Goal: Register for event/course

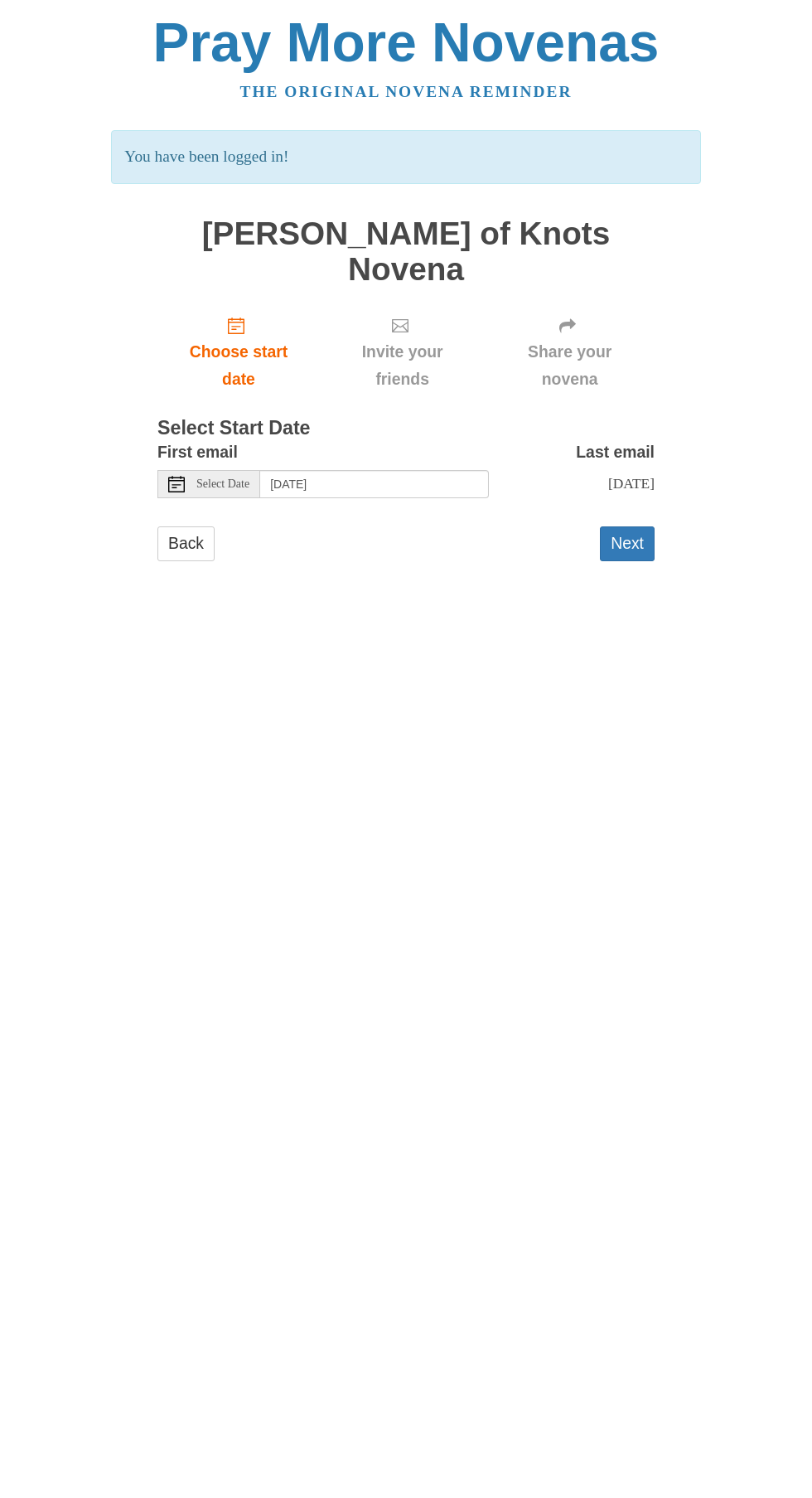
click at [247, 470] on div "Select Date" at bounding box center [208, 484] width 103 height 28
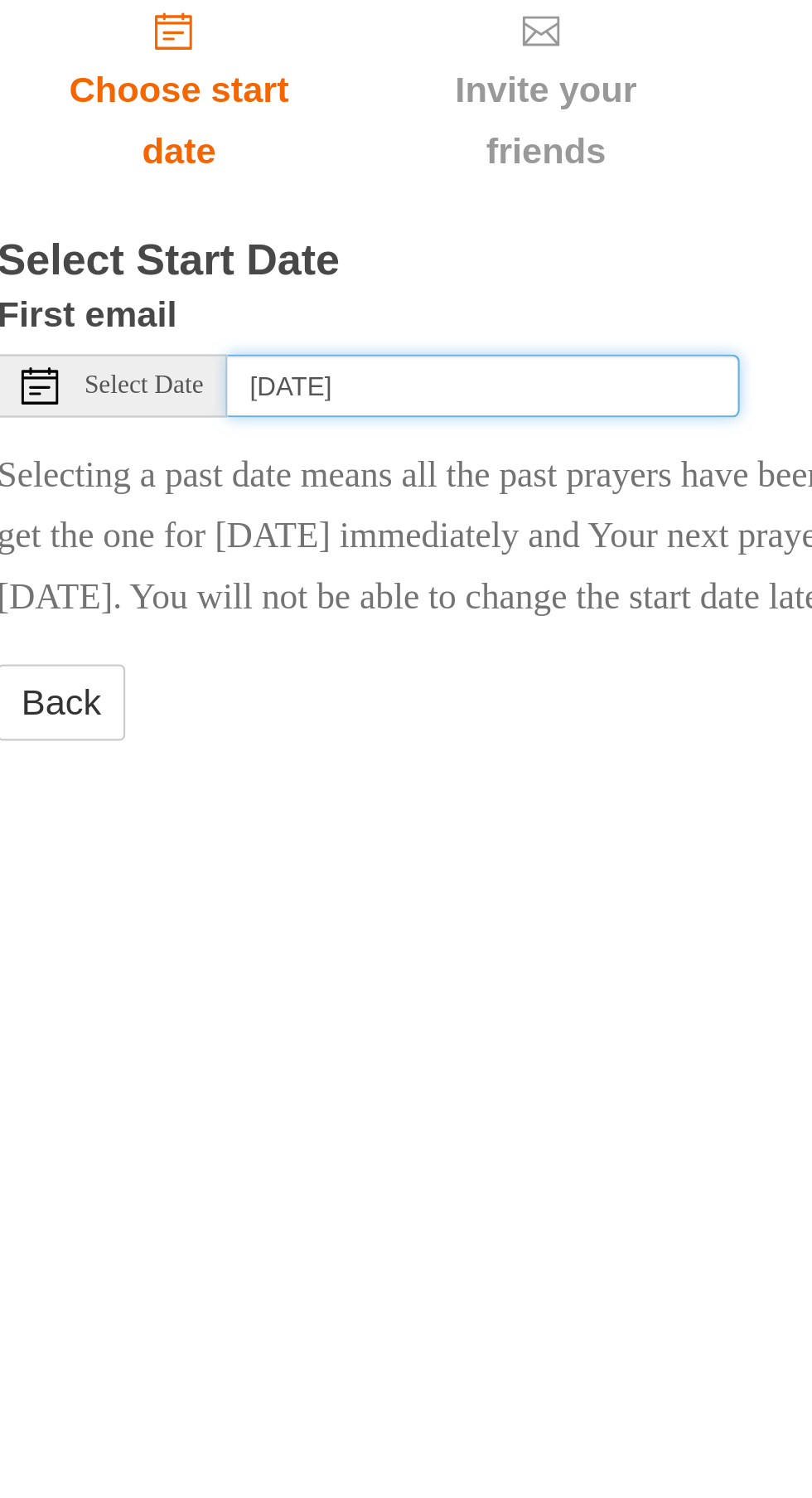
click at [423, 470] on input "[DATE]" at bounding box center [374, 484] width 229 height 28
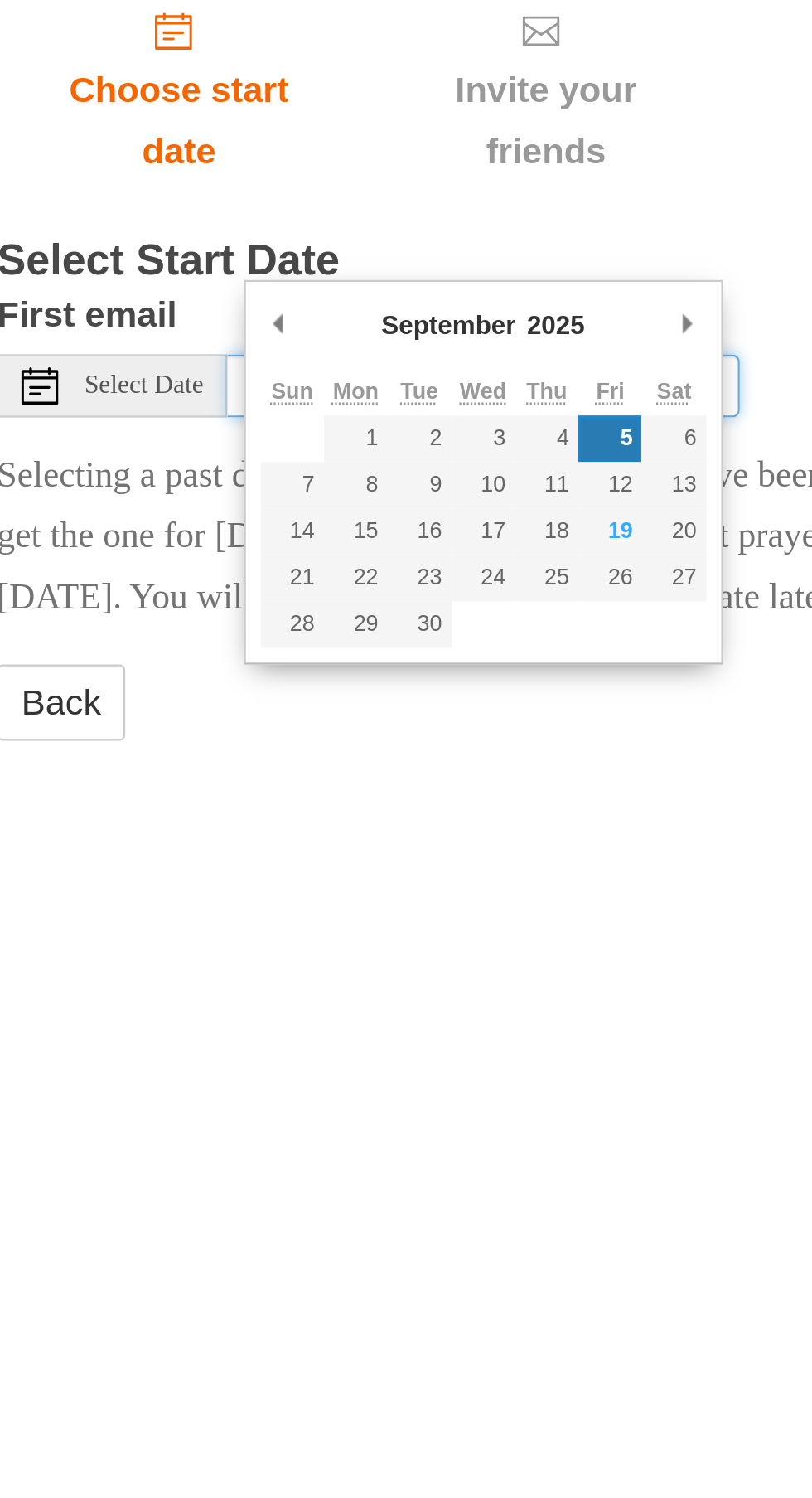
type input "[DATE]"
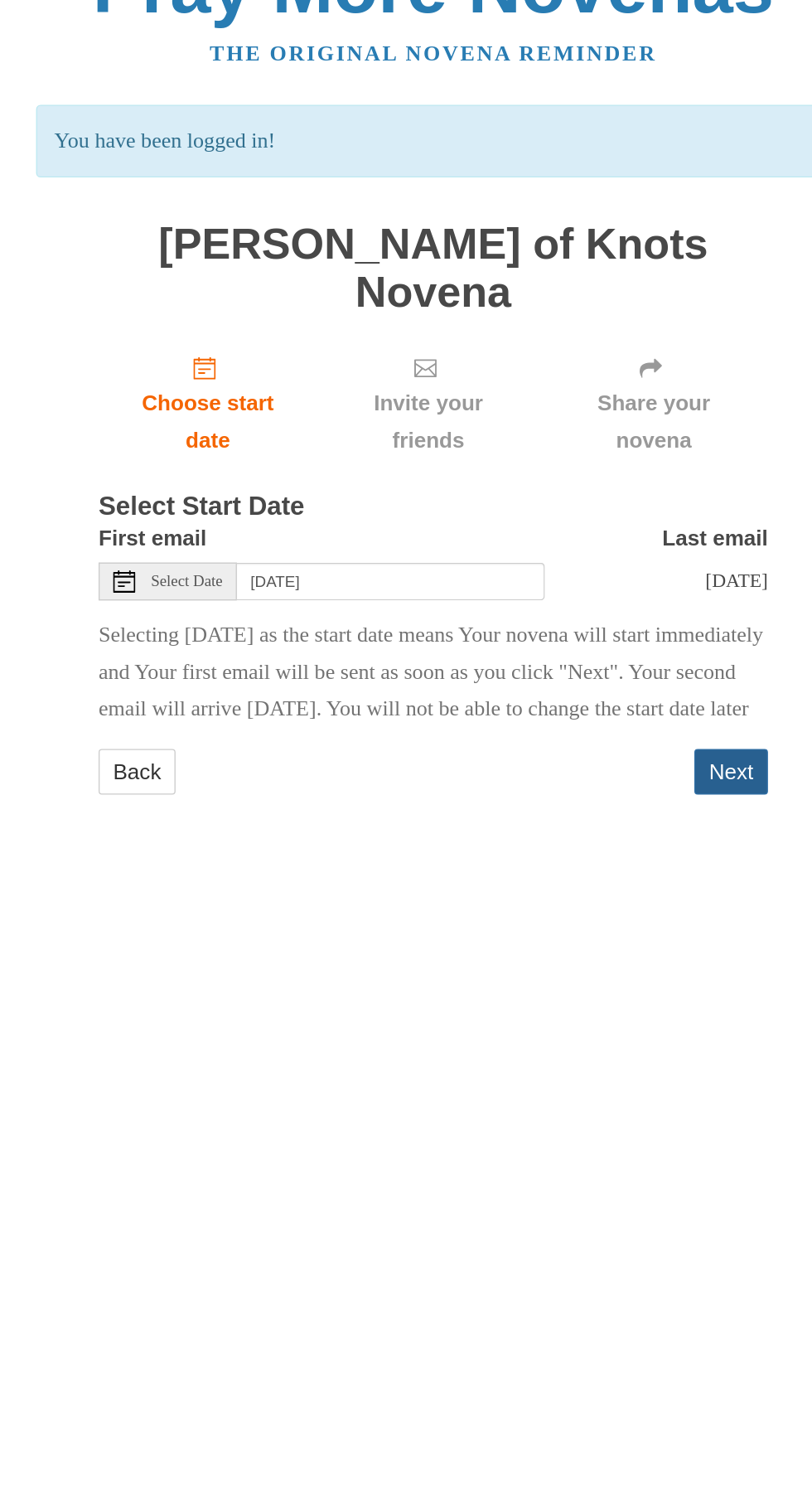
click at [633, 608] on button "Next" at bounding box center [627, 625] width 54 height 34
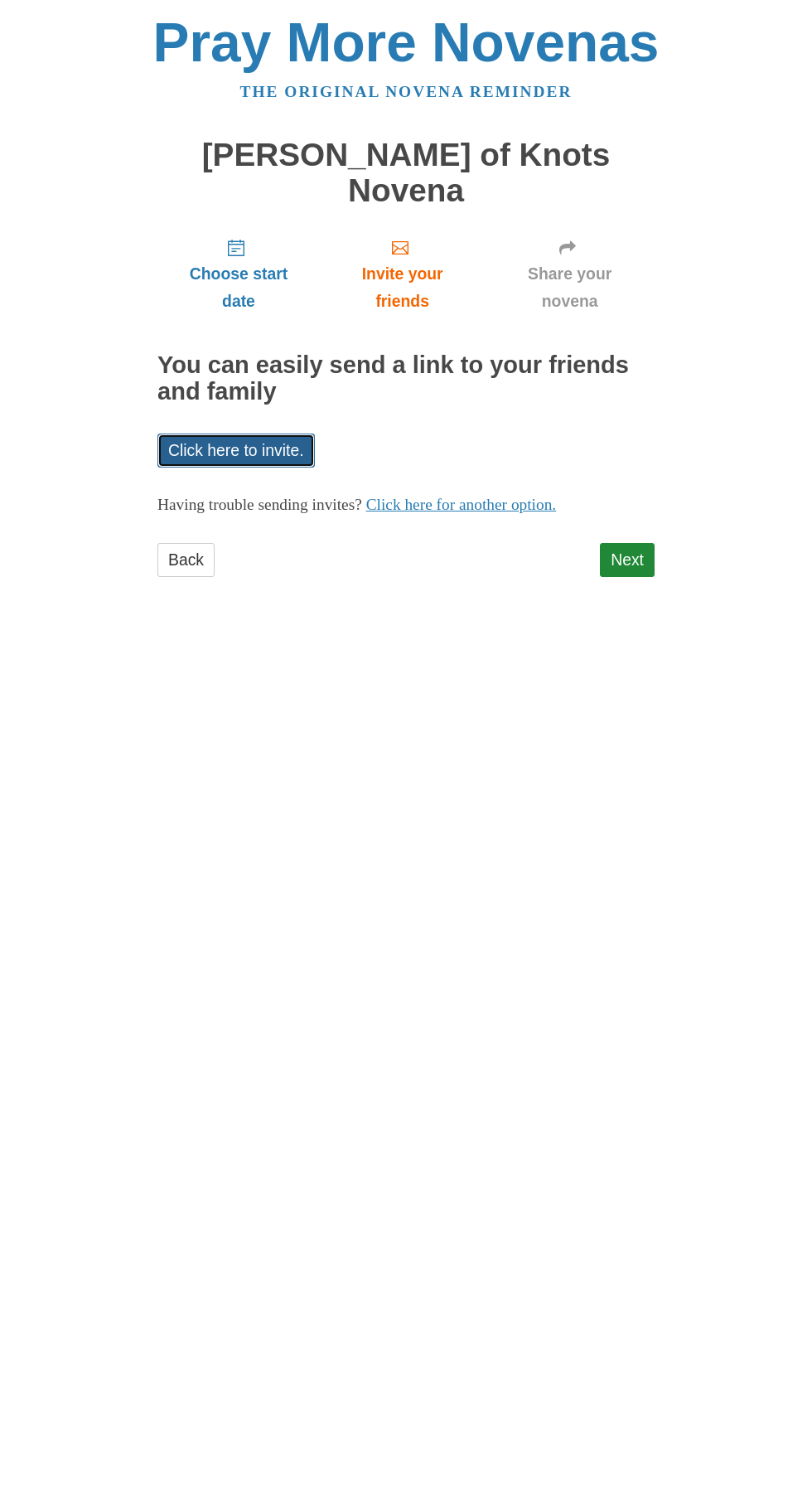
click at [257, 434] on link "Click here to invite." at bounding box center [236, 451] width 157 height 34
click at [406, 225] on link "Invite your friends" at bounding box center [402, 274] width 165 height 99
click at [636, 543] on link "Next" at bounding box center [627, 560] width 54 height 34
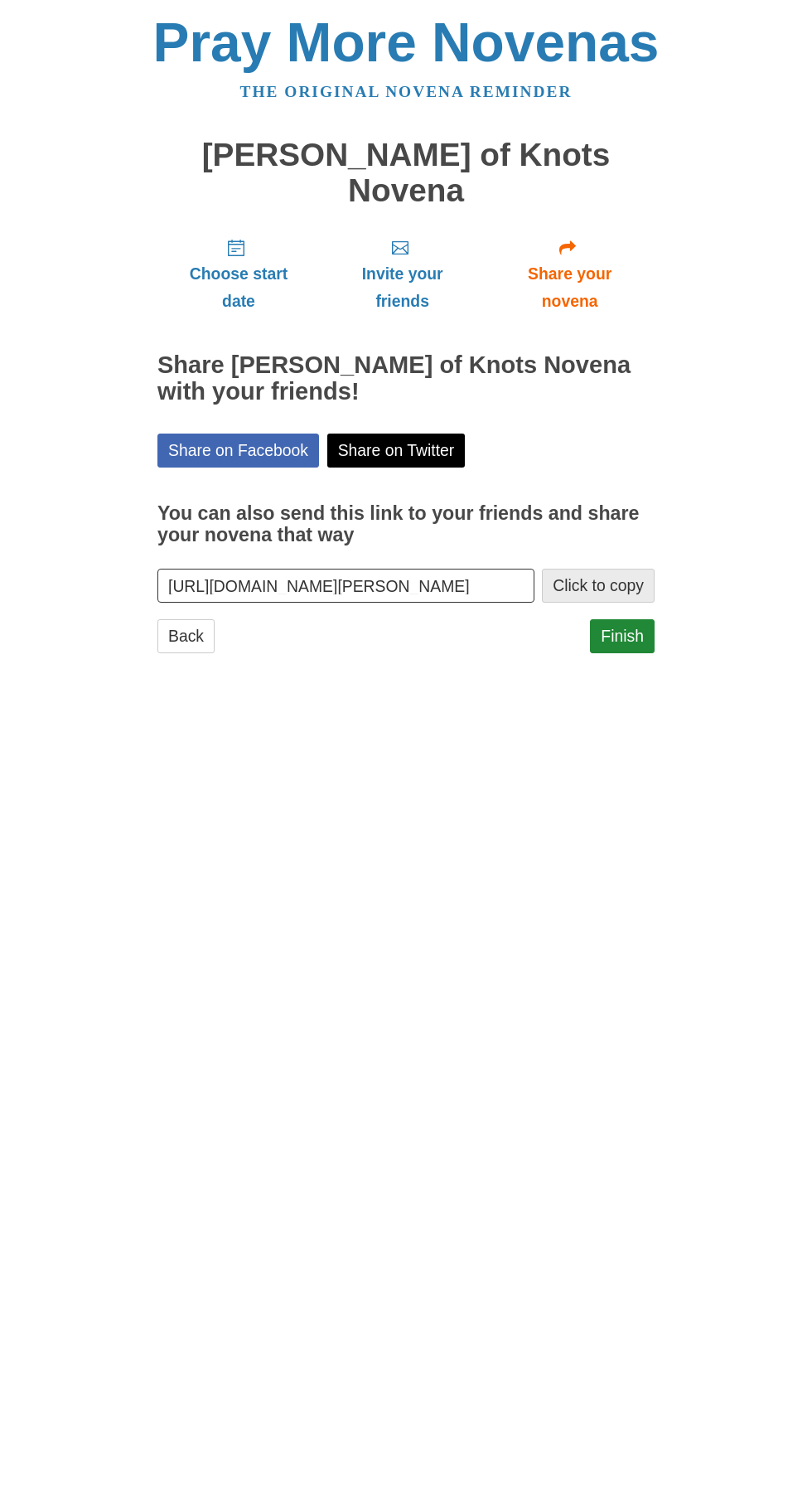
click at [602, 569] on button "Click to copy" at bounding box center [598, 586] width 113 height 34
